Goal: Transaction & Acquisition: Purchase product/service

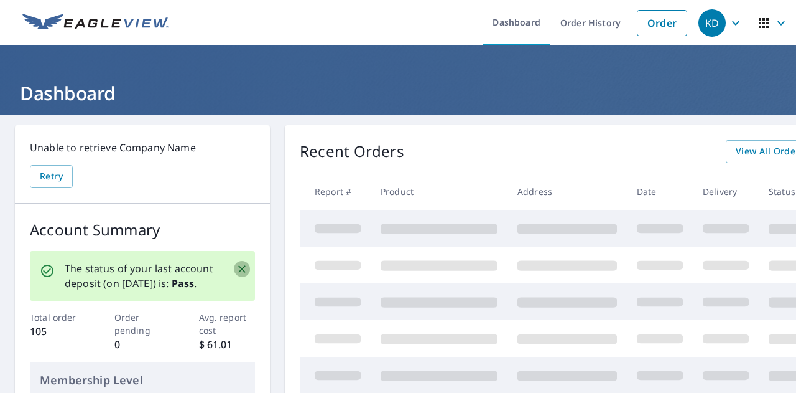
click at [246, 264] on icon "Close" at bounding box center [242, 269] width 12 height 12
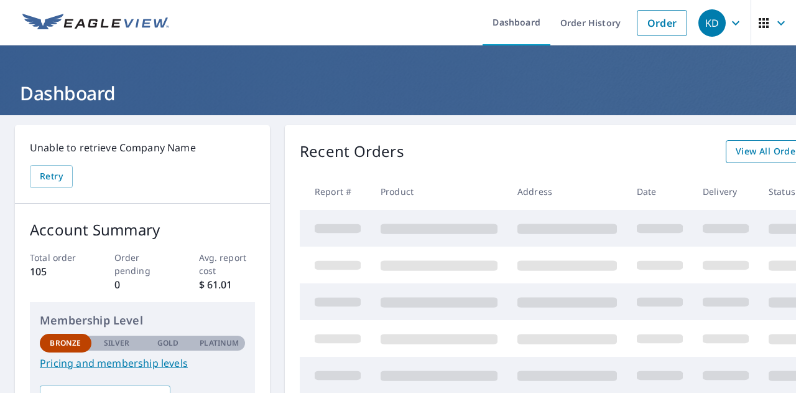
click at [742, 147] on span "View All Orders" at bounding box center [770, 152] width 68 height 16
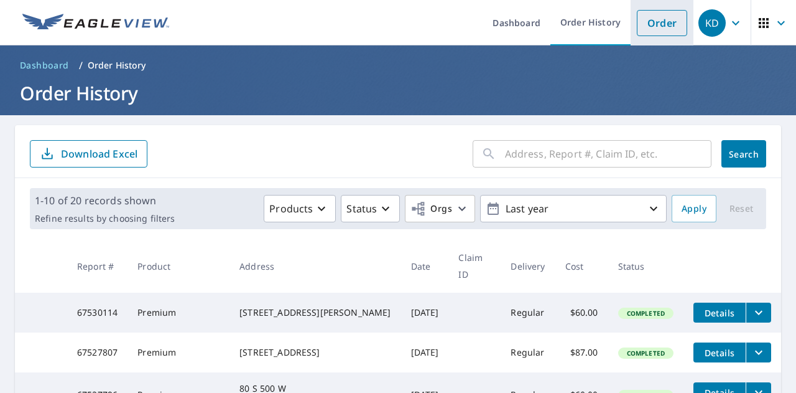
click at [655, 26] on link "Order" at bounding box center [662, 23] width 50 height 26
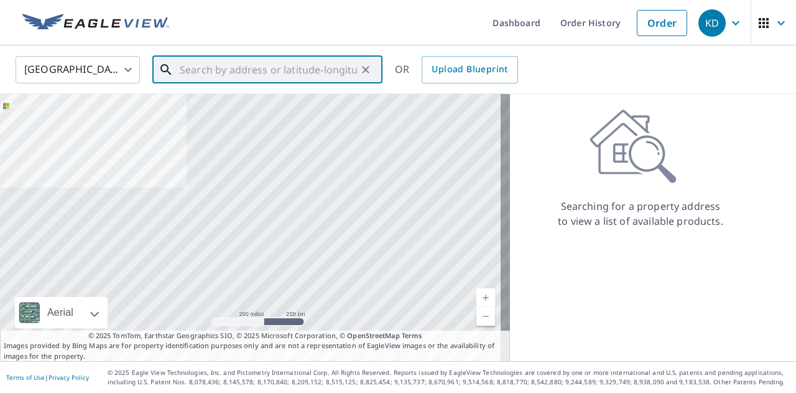
click at [197, 71] on input "text" at bounding box center [268, 69] width 177 height 35
paste input "[STREET_ADDRESS][PERSON_NAME]"
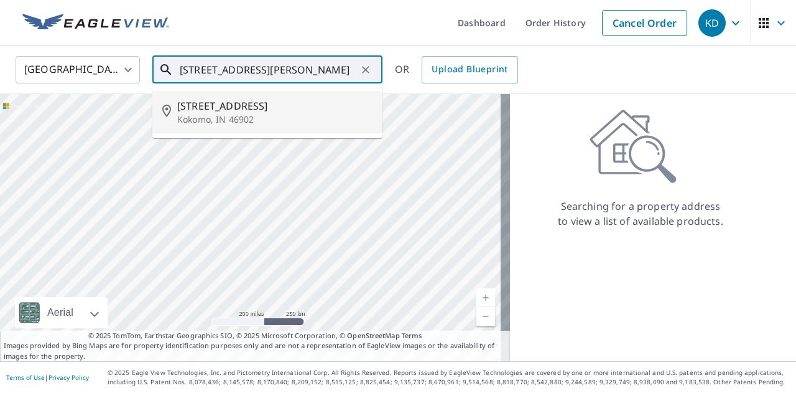
click at [212, 119] on p "Kokomo, IN 46902" at bounding box center [274, 119] width 195 height 12
type input "[STREET_ADDRESS][PERSON_NAME]"
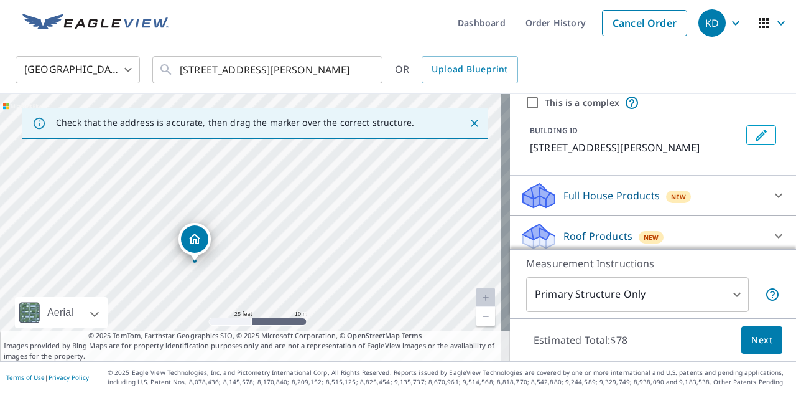
scroll to position [62, 0]
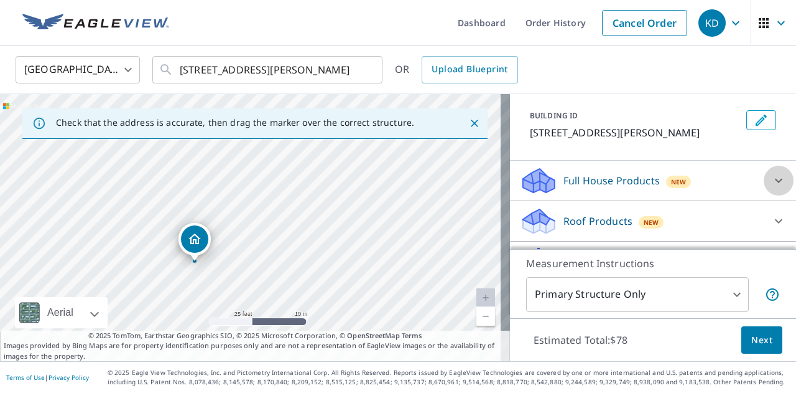
click at [772, 178] on icon at bounding box center [779, 180] width 15 height 15
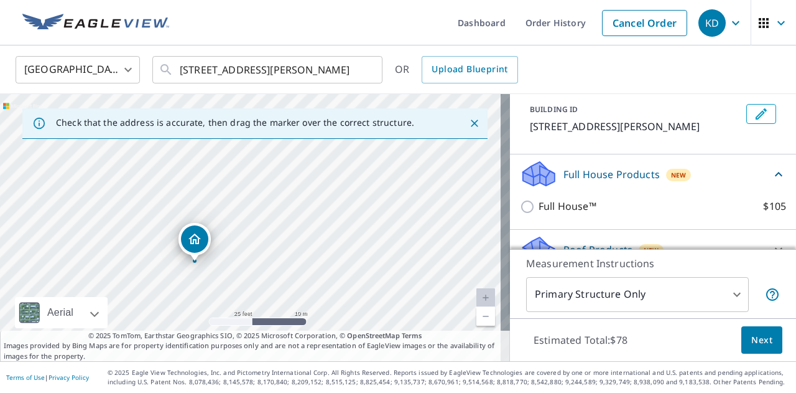
scroll to position [0, 0]
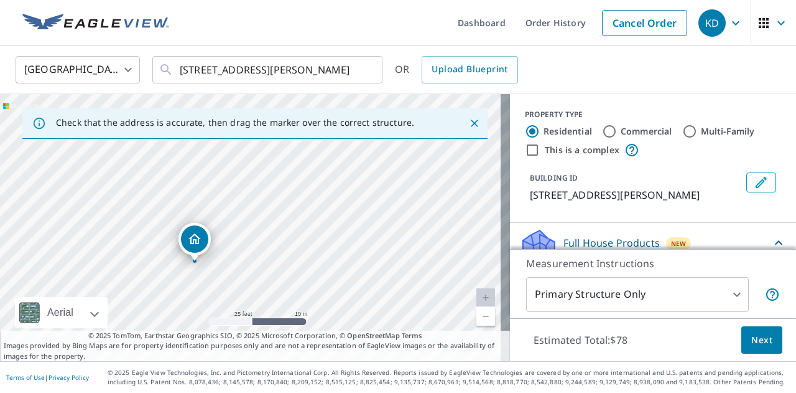
click at [687, 145] on div "This is a complex" at bounding box center [653, 149] width 256 height 15
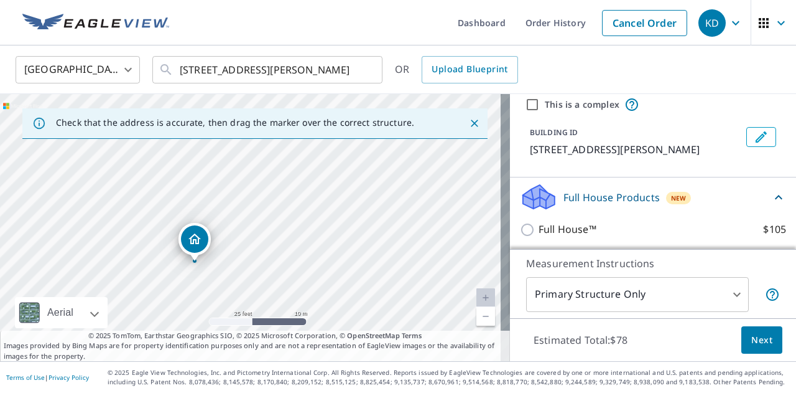
scroll to position [37, 0]
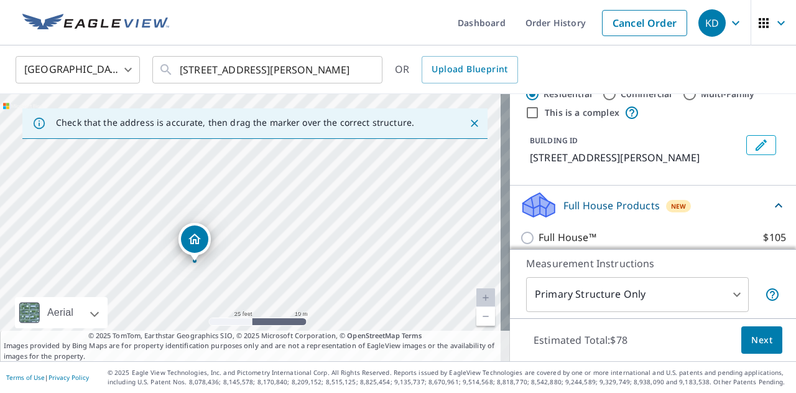
click at [772, 198] on icon at bounding box center [779, 205] width 15 height 15
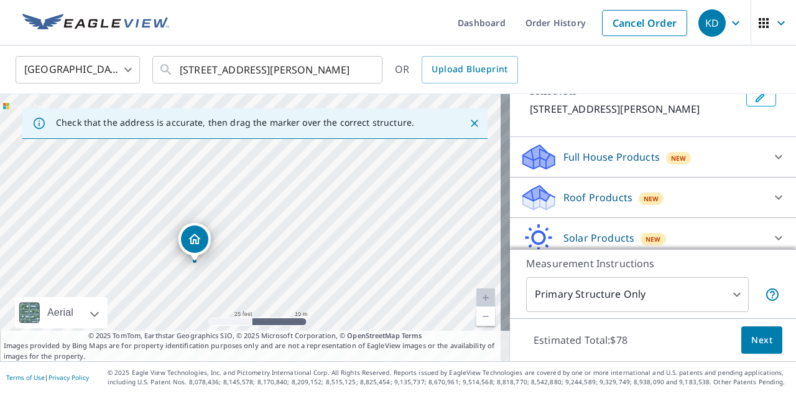
scroll to position [100, 0]
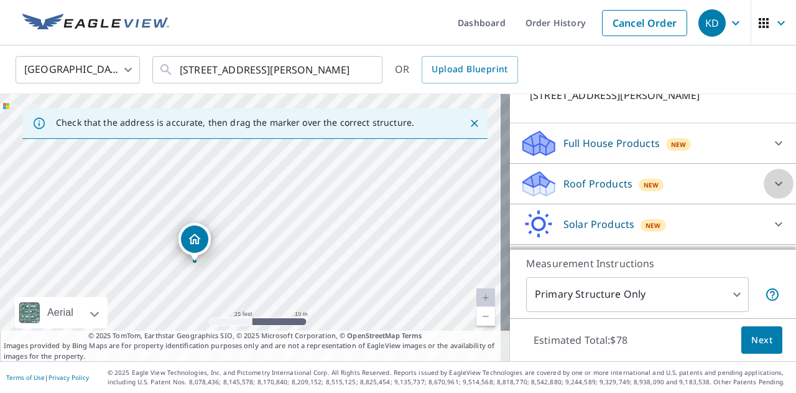
click at [772, 185] on icon at bounding box center [779, 183] width 15 height 15
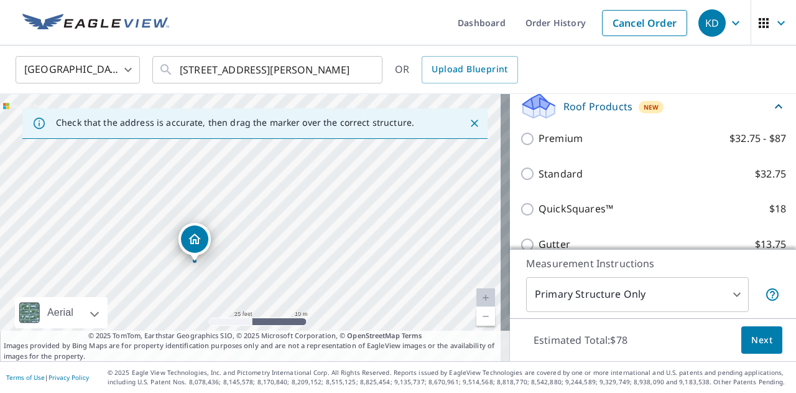
scroll to position [162, 0]
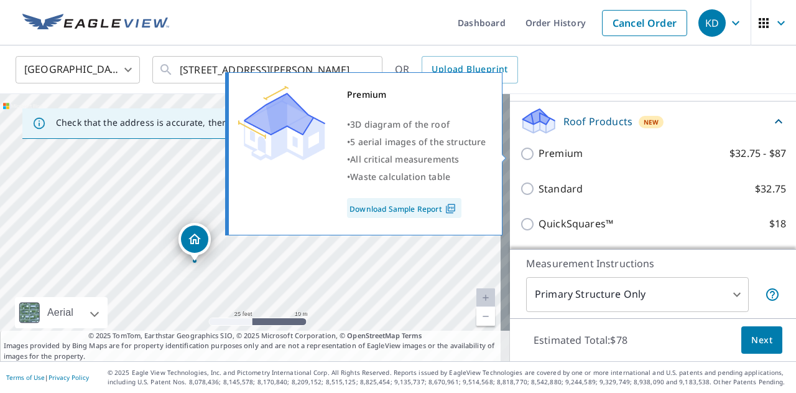
click at [521, 151] on input "Premium $32.75 - $87" at bounding box center [529, 153] width 19 height 15
checkbox input "true"
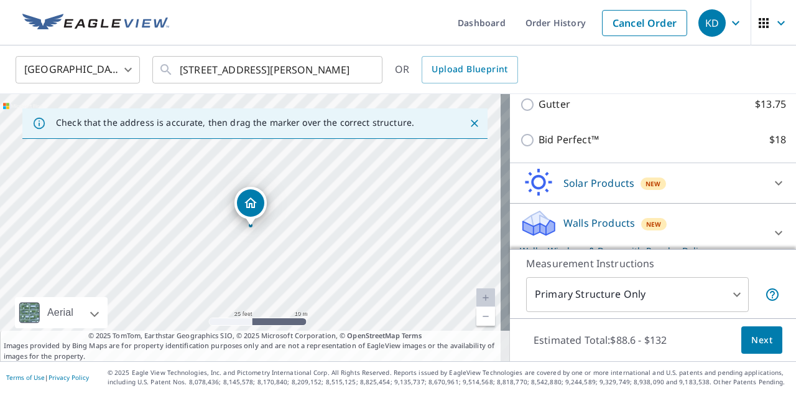
scroll to position [378, 0]
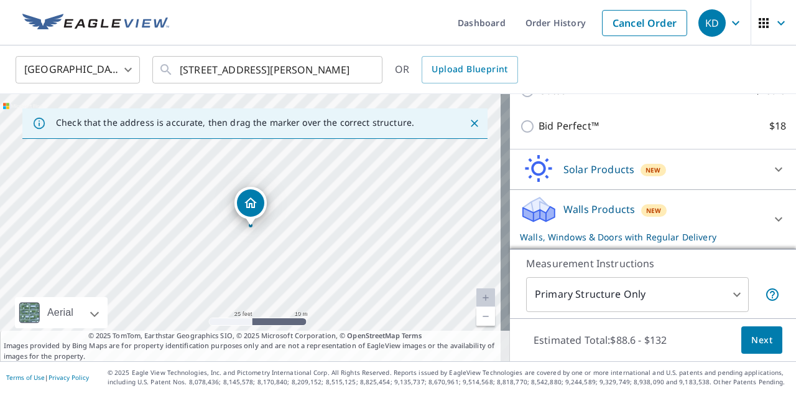
click at [772, 217] on icon at bounding box center [779, 219] width 15 height 15
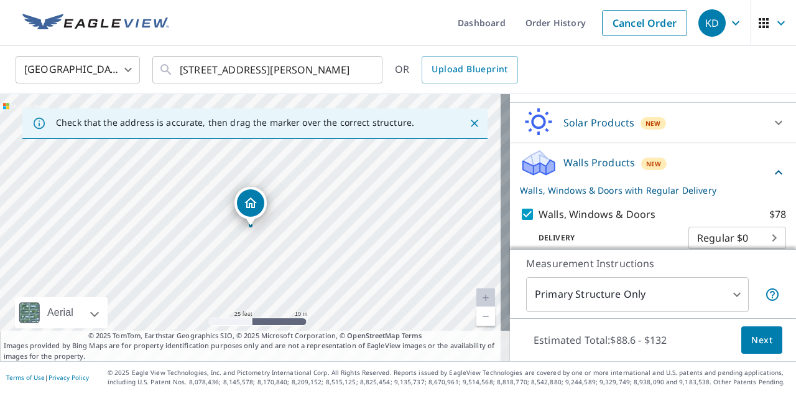
scroll to position [477, 0]
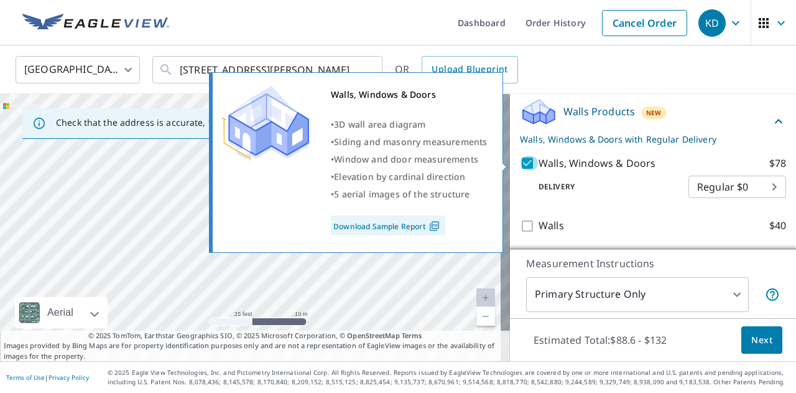
click at [520, 161] on input "Walls, Windows & Doors $78" at bounding box center [529, 163] width 19 height 15
checkbox input "false"
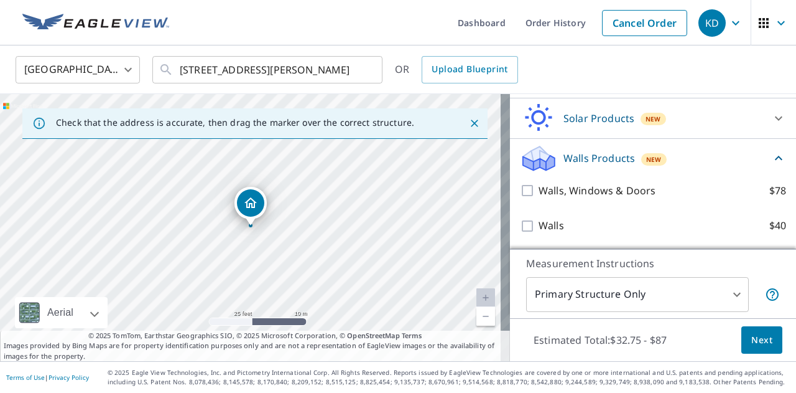
click at [772, 154] on icon at bounding box center [779, 158] width 15 height 15
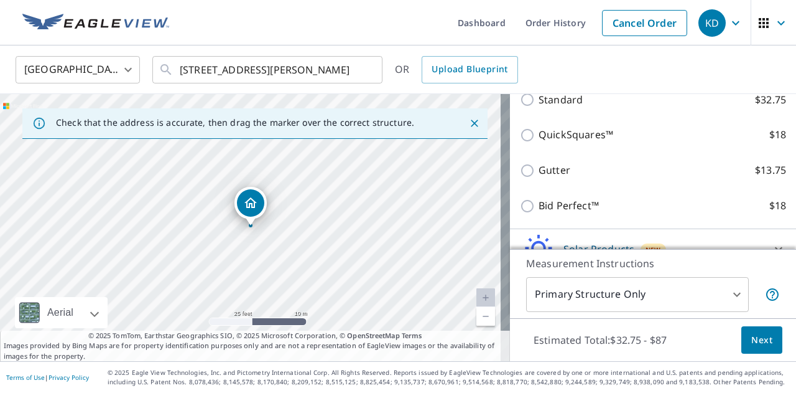
scroll to position [360, 0]
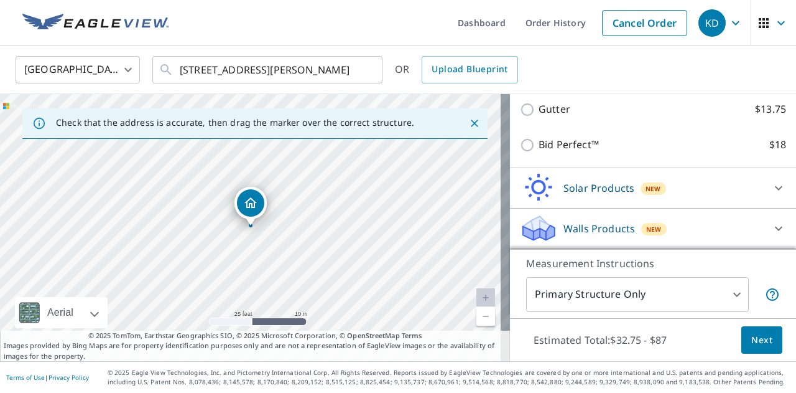
click at [752, 342] on span "Next" at bounding box center [762, 340] width 21 height 16
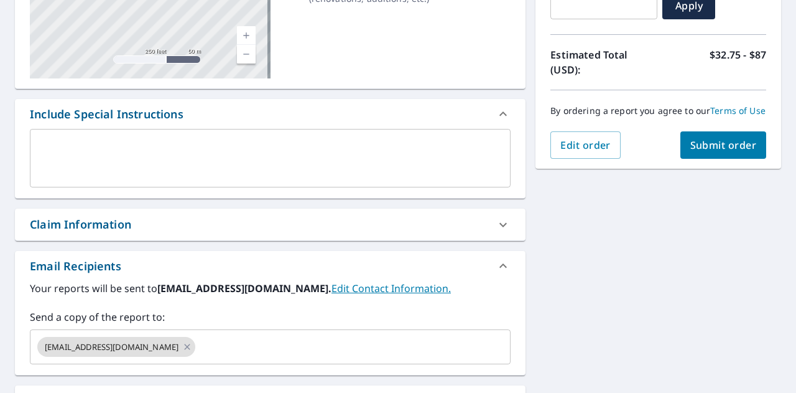
scroll to position [249, 0]
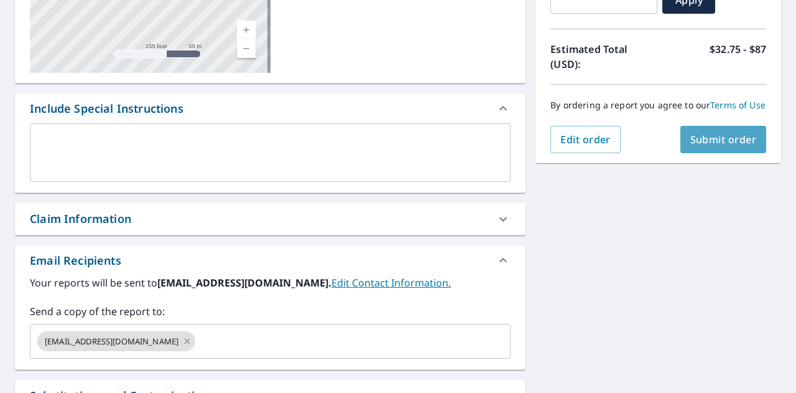
click at [695, 146] on span "Submit order" at bounding box center [724, 140] width 67 height 14
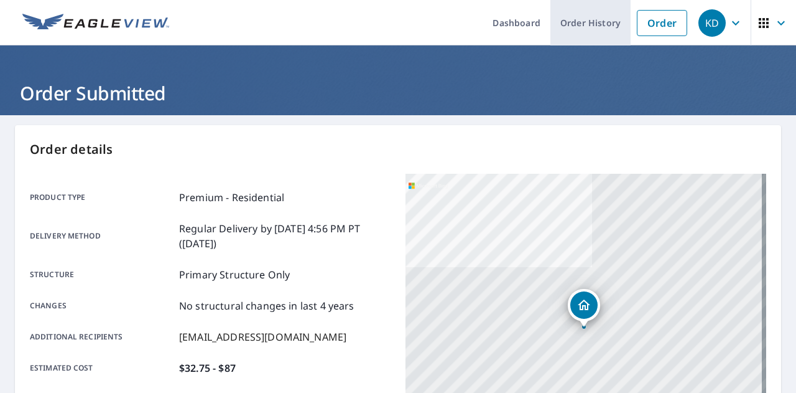
click at [587, 26] on link "Order History" at bounding box center [591, 22] width 80 height 45
